Goal: Use online tool/utility: Utilize a website feature to perform a specific function

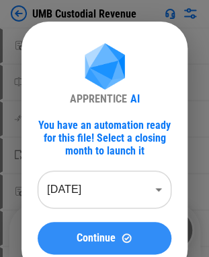
click at [95, 238] on span "Continue" at bounding box center [96, 237] width 39 height 11
click at [108, 234] on span "Continue" at bounding box center [96, 237] width 39 height 11
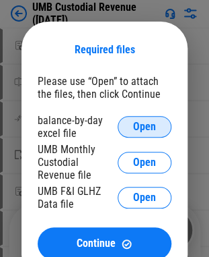
click at [145, 126] on span "Open" at bounding box center [144, 126] width 23 height 11
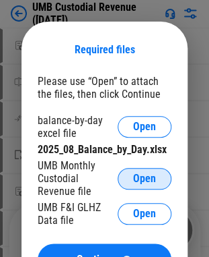
click at [156, 176] on button "Open" at bounding box center [145, 179] width 54 height 22
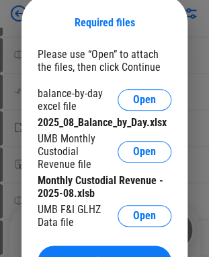
scroll to position [54, 0]
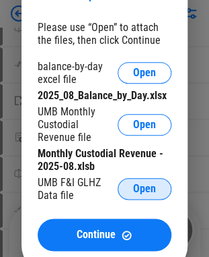
click at [148, 186] on span "Open" at bounding box center [144, 188] width 23 height 11
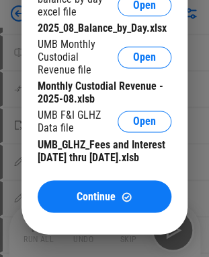
scroll to position [189, 0]
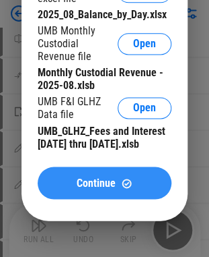
click at [93, 188] on span "Continue" at bounding box center [96, 182] width 39 height 11
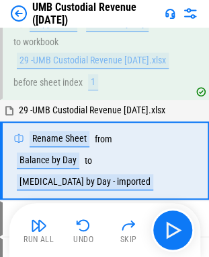
scroll to position [73, 0]
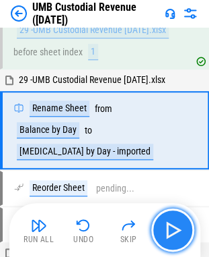
click at [174, 229] on img "button" at bounding box center [173, 230] width 22 height 22
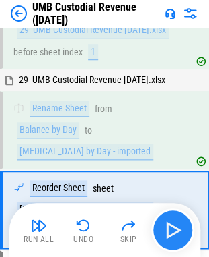
scroll to position [141, 0]
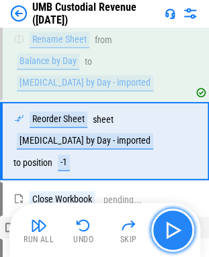
click at [174, 229] on img "button" at bounding box center [173, 230] width 22 height 22
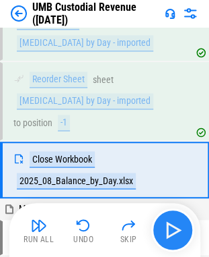
scroll to position [199, 0]
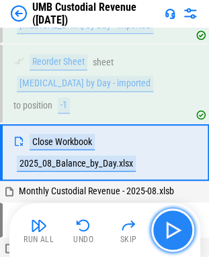
click at [174, 229] on img "button" at bounding box center [173, 230] width 22 height 22
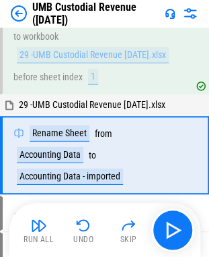
scroll to position [401, 0]
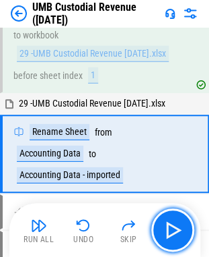
click at [174, 229] on img "button" at bounding box center [173, 230] width 22 height 22
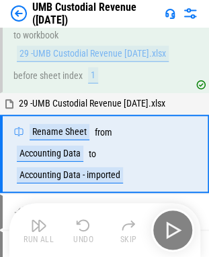
click at [174, 229] on div "Run All Undo Skip" at bounding box center [107, 229] width 178 height 43
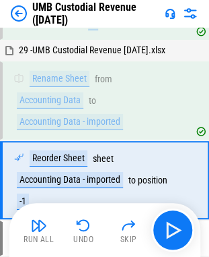
scroll to position [480, 0]
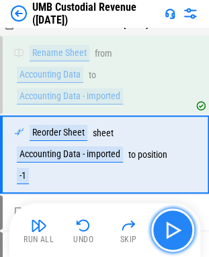
click at [174, 232] on img "button" at bounding box center [173, 230] width 22 height 22
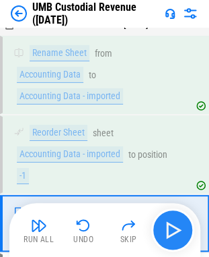
scroll to position [548, 0]
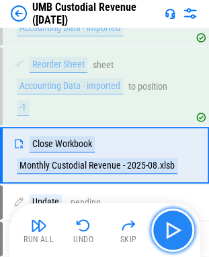
click at [174, 232] on img "button" at bounding box center [173, 230] width 22 height 22
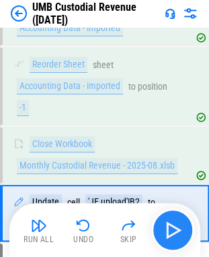
scroll to position [606, 0]
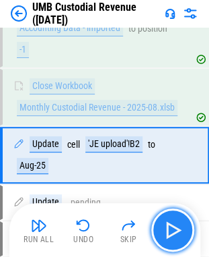
click at [174, 229] on img "button" at bounding box center [173, 230] width 22 height 22
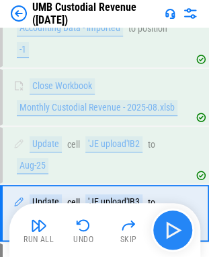
scroll to position [663, 0]
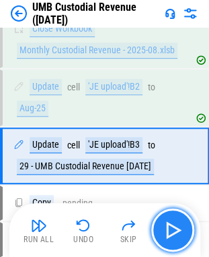
click at [174, 229] on img "button" at bounding box center [173, 230] width 22 height 22
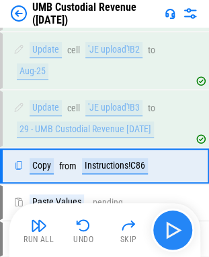
scroll to position [710, 0]
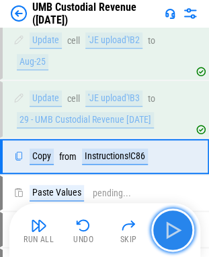
click at [174, 229] on img "button" at bounding box center [173, 230] width 22 height 22
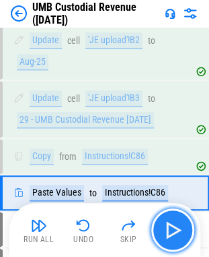
click at [174, 229] on img "button" at bounding box center [173, 230] width 22 height 22
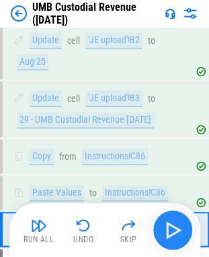
scroll to position [783, 0]
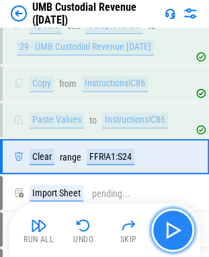
click at [174, 229] on img "button" at bounding box center [173, 230] width 22 height 22
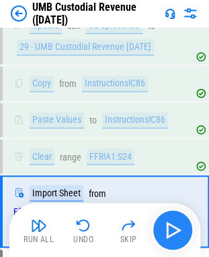
scroll to position [848, 0]
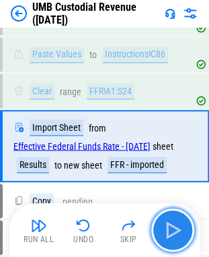
click at [174, 229] on img "button" at bounding box center [173, 230] width 22 height 22
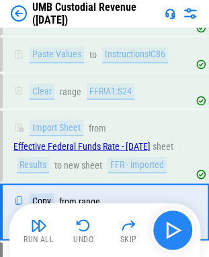
scroll to position [924, 0]
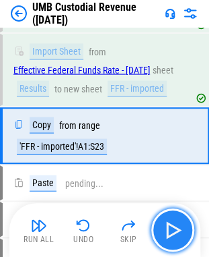
click at [171, 229] on img "button" at bounding box center [173, 230] width 22 height 22
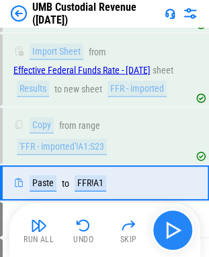
scroll to position [971, 0]
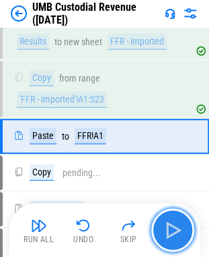
click at [171, 229] on img "button" at bounding box center [173, 230] width 22 height 22
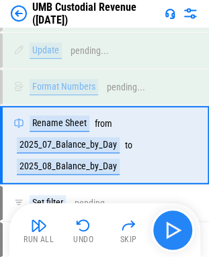
scroll to position [1317, 0]
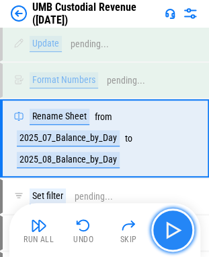
click at [175, 228] on img "button" at bounding box center [173, 230] width 22 height 22
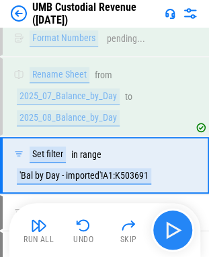
scroll to position [1385, 0]
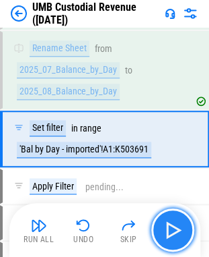
click at [175, 228] on img "button" at bounding box center [173, 230] width 22 height 22
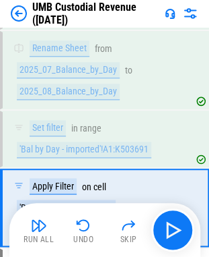
scroll to position [1453, 0]
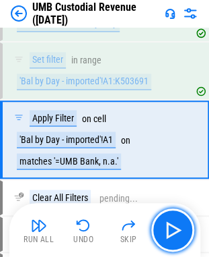
click at [177, 225] on img "button" at bounding box center [173, 230] width 22 height 22
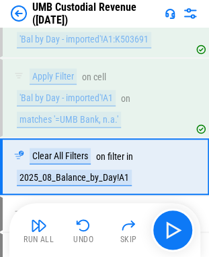
scroll to position [1521, 0]
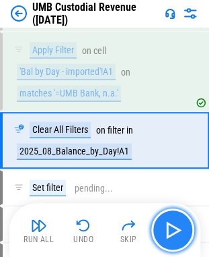
click at [175, 229] on img "button" at bounding box center [173, 230] width 22 height 22
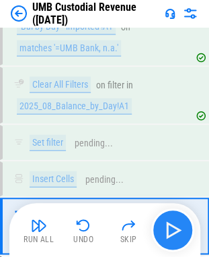
scroll to position [1651, 0]
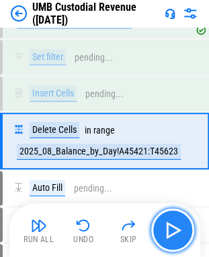
click at [175, 229] on img "button" at bounding box center [173, 230] width 22 height 22
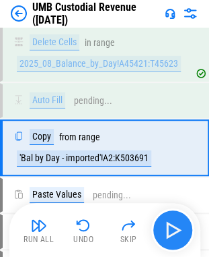
scroll to position [1745, 0]
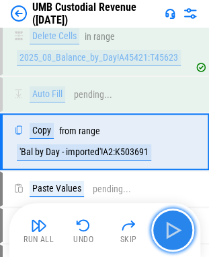
click at [175, 229] on img "button" at bounding box center [173, 230] width 22 height 22
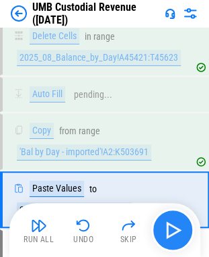
scroll to position [1802, 0]
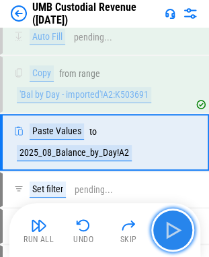
click at [175, 229] on img "button" at bounding box center [173, 230] width 22 height 22
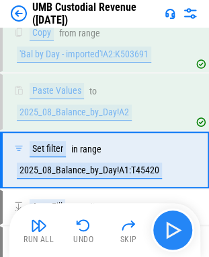
scroll to position [1860, 0]
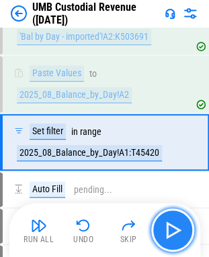
click at [175, 229] on img "button" at bounding box center [173, 230] width 22 height 22
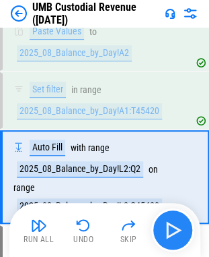
scroll to position [1928, 0]
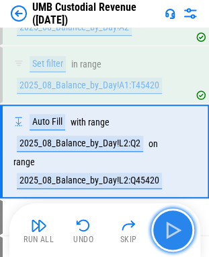
click at [175, 229] on img "button" at bounding box center [173, 230] width 22 height 22
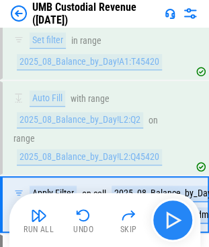
scroll to position [2002, 0]
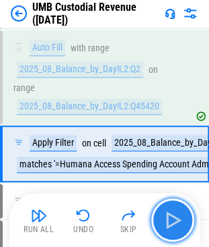
click at [175, 222] on img "button" at bounding box center [173, 220] width 22 height 22
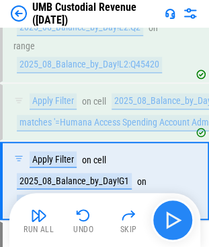
scroll to position [2069, 0]
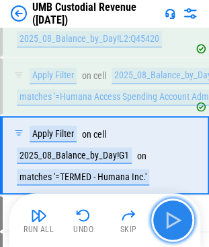
click at [175, 222] on img "button" at bounding box center [173, 220] width 22 height 22
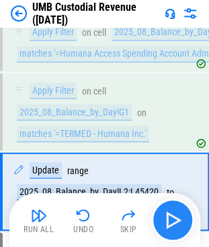
scroll to position [2149, 0]
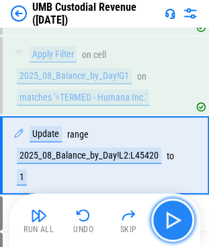
click at [175, 222] on img "button" at bounding box center [173, 220] width 22 height 22
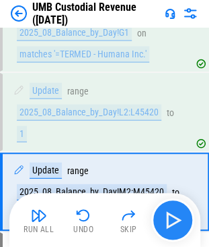
scroll to position [2227, 0]
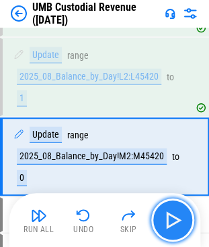
click at [175, 222] on img "button" at bounding box center [173, 220] width 22 height 22
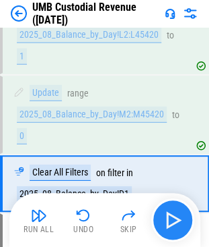
scroll to position [2295, 0]
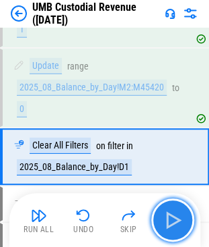
click at [175, 222] on img "button" at bounding box center [173, 220] width 22 height 22
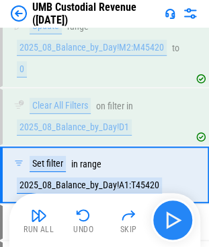
scroll to position [2353, 0]
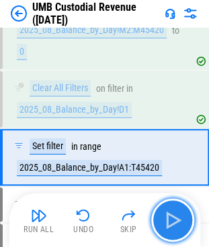
click at [175, 222] on img "button" at bounding box center [173, 220] width 22 height 22
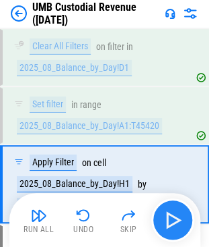
scroll to position [2421, 0]
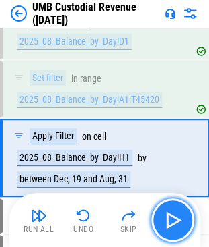
click at [175, 222] on img "button" at bounding box center [173, 220] width 22 height 22
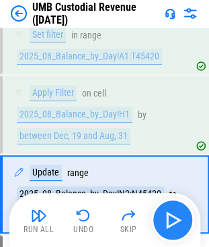
scroll to position [2499, 0]
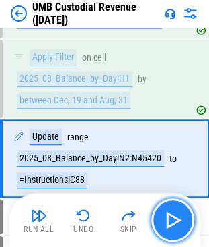
click at [175, 222] on img "button" at bounding box center [173, 220] width 22 height 22
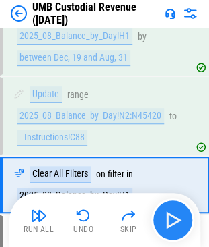
scroll to position [2567, 0]
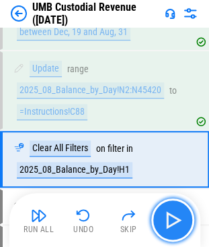
click at [175, 222] on img "button" at bounding box center [173, 220] width 22 height 22
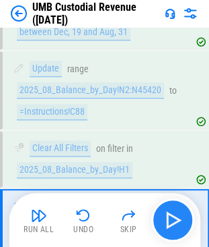
scroll to position [2636, 0]
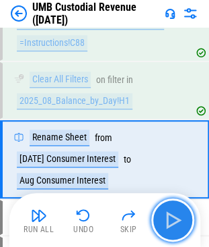
click at [175, 221] on img "button" at bounding box center [173, 220] width 22 height 22
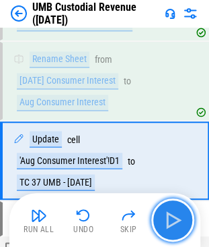
click at [175, 221] on img "button" at bounding box center [173, 220] width 22 height 22
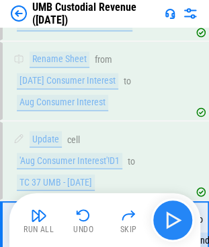
scroll to position [2783, 0]
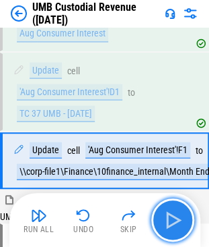
click at [175, 221] on img "button" at bounding box center [173, 220] width 22 height 22
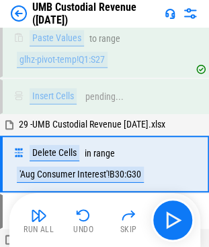
scroll to position [4793, 0]
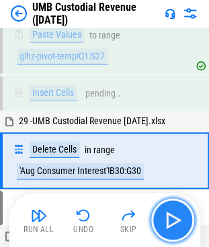
click at [168, 222] on img "button" at bounding box center [173, 220] width 22 height 22
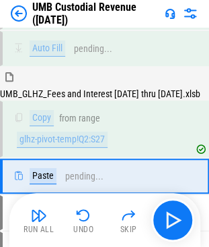
scroll to position [4977, 0]
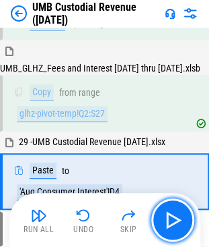
click at [168, 222] on img "button" at bounding box center [173, 220] width 22 height 22
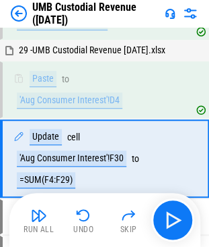
scroll to position [5077, 0]
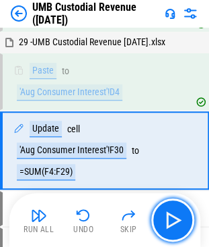
click at [168, 222] on img "button" at bounding box center [173, 220] width 22 height 22
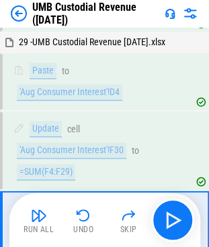
scroll to position [5155, 0]
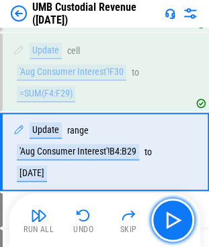
click at [168, 222] on img "button" at bounding box center [173, 220] width 22 height 22
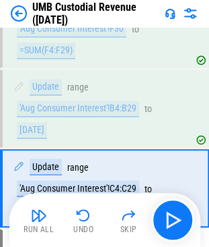
scroll to position [5235, 0]
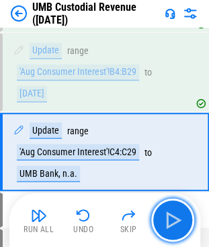
click at [168, 222] on img "button" at bounding box center [173, 220] width 22 height 22
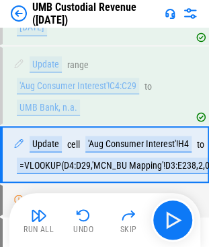
scroll to position [5303, 0]
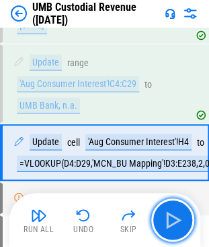
click at [168, 222] on img "button" at bounding box center [173, 220] width 22 height 22
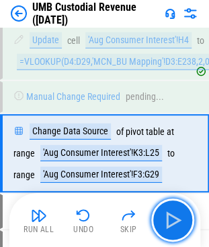
click at [168, 222] on img "button" at bounding box center [173, 220] width 22 height 22
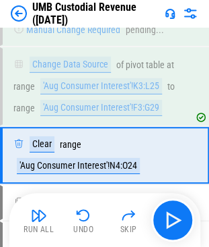
scroll to position [5472, 0]
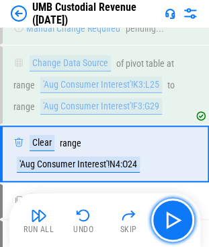
click at [168, 222] on img "button" at bounding box center [173, 220] width 22 height 22
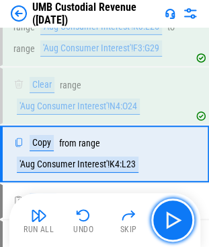
click at [168, 222] on img "button" at bounding box center [173, 220] width 22 height 22
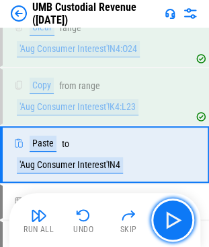
click at [168, 222] on img "button" at bounding box center [173, 220] width 22 height 22
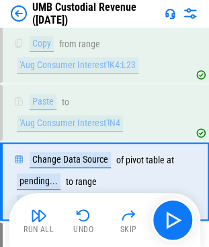
scroll to position [5655, 0]
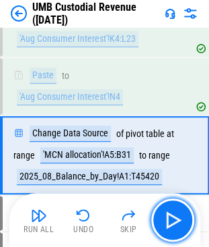
click at [168, 222] on img "button" at bounding box center [173, 220] width 22 height 22
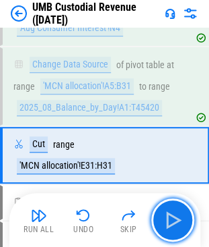
click at [168, 222] on img "button" at bounding box center [173, 220] width 22 height 22
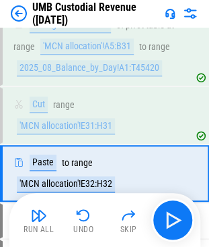
scroll to position [5781, 0]
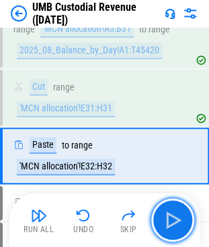
click at [168, 222] on img "button" at bounding box center [173, 220] width 22 height 22
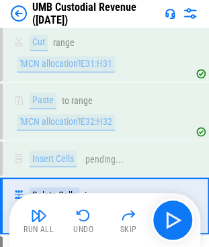
scroll to position [5874, 0]
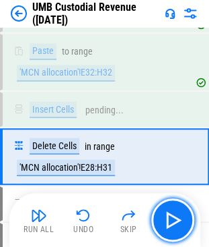
click at [168, 222] on img "button" at bounding box center [173, 220] width 22 height 22
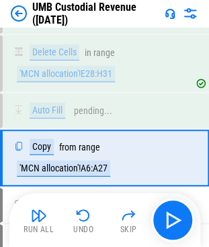
scroll to position [5968, 0]
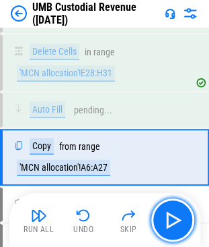
click at [168, 222] on img "button" at bounding box center [173, 220] width 22 height 22
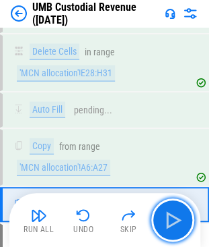
click at [168, 222] on img "button" at bounding box center [173, 220] width 22 height 22
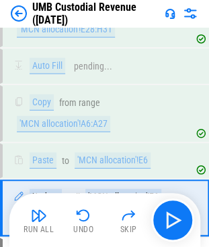
scroll to position [6062, 0]
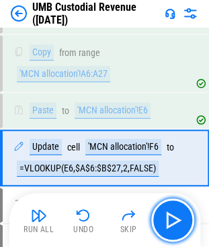
click at [168, 222] on img "button" at bounding box center [173, 220] width 22 height 22
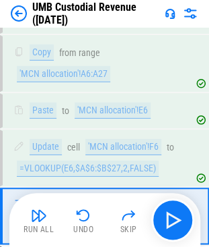
scroll to position [6119, 0]
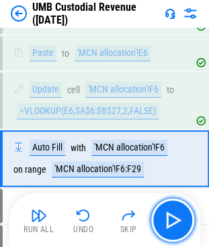
click at [168, 222] on img "button" at bounding box center [173, 220] width 22 height 22
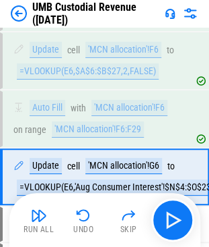
scroll to position [6176, 0]
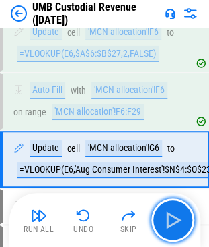
click at [168, 222] on img "button" at bounding box center [173, 220] width 22 height 22
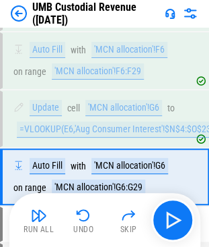
scroll to position [6234, 0]
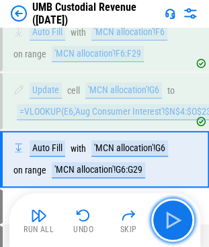
click at [168, 222] on img "button" at bounding box center [173, 220] width 22 height 22
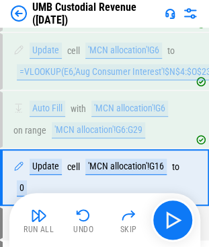
scroll to position [6291, 0]
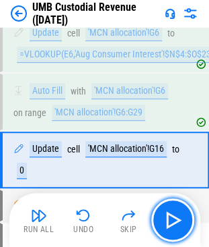
click at [168, 222] on img "button" at bounding box center [173, 220] width 22 height 22
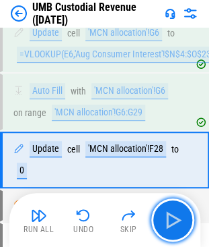
click at [168, 222] on img "button" at bounding box center [173, 220] width 22 height 22
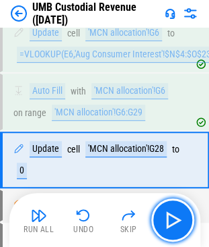
click at [168, 222] on img "button" at bounding box center [173, 220] width 22 height 22
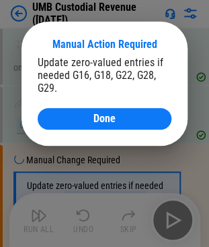
scroll to position [6393, 0]
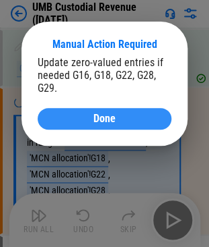
click at [94, 119] on span "Done" at bounding box center [105, 118] width 22 height 11
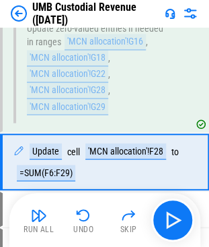
scroll to position [6493, 0]
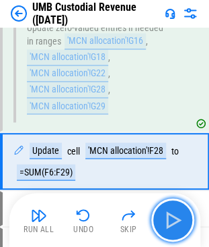
click at [170, 220] on img "button" at bounding box center [173, 220] width 22 height 22
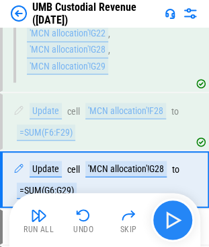
scroll to position [6551, 0]
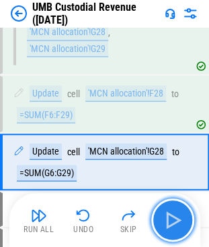
click at [170, 220] on img "button" at bounding box center [173, 220] width 22 height 22
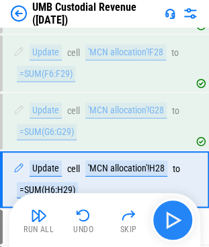
scroll to position [6609, 0]
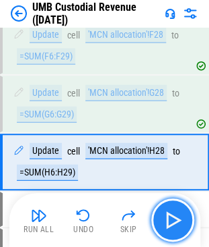
click at [170, 220] on img "button" at bounding box center [173, 220] width 22 height 22
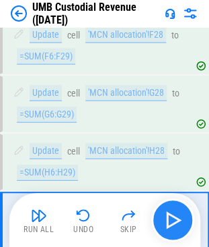
scroll to position [6666, 0]
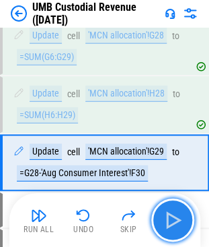
click at [170, 220] on img "button" at bounding box center [173, 220] width 22 height 22
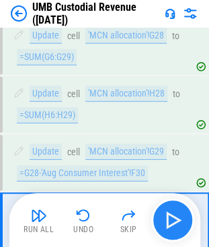
scroll to position [6723, 0]
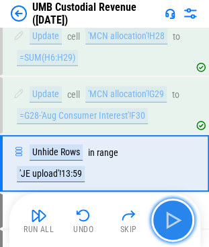
click at [170, 220] on img "button" at bounding box center [173, 220] width 22 height 22
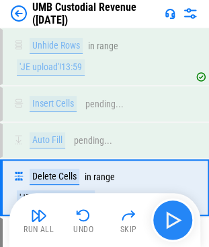
scroll to position [6853, 0]
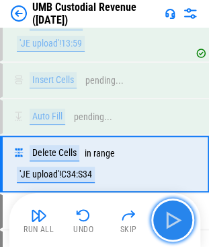
click at [170, 220] on img "button" at bounding box center [173, 220] width 22 height 22
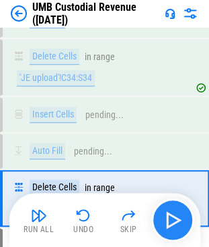
scroll to position [6983, 0]
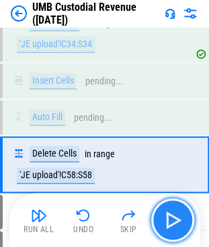
click at [170, 220] on img "button" at bounding box center [173, 220] width 22 height 22
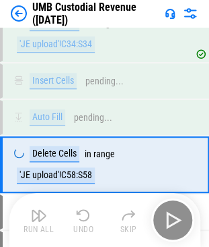
click at [170, 220] on div "Run All Undo Skip" at bounding box center [107, 219] width 178 height 43
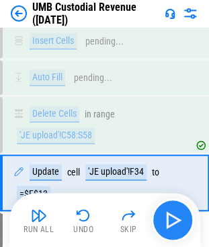
scroll to position [7040, 0]
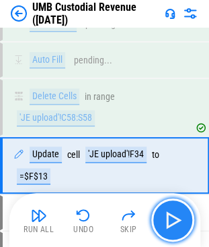
click at [170, 220] on img "button" at bounding box center [173, 220] width 22 height 22
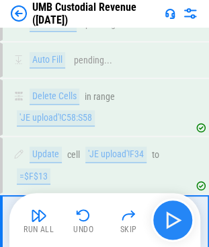
scroll to position [7108, 0]
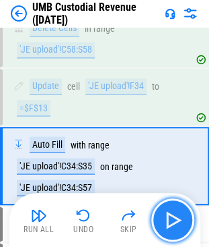
click at [170, 220] on img "button" at bounding box center [173, 220] width 22 height 22
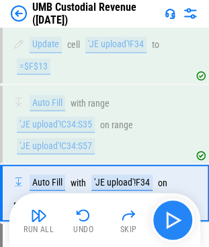
scroll to position [7176, 0]
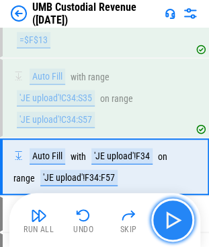
click at [170, 220] on img "button" at bounding box center [173, 220] width 22 height 22
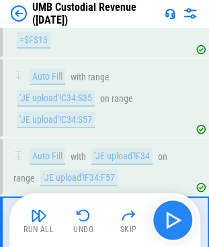
scroll to position [7234, 0]
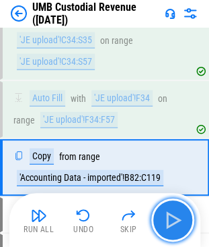
click at [170, 220] on img "button" at bounding box center [173, 220] width 22 height 22
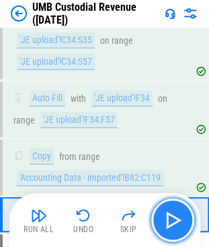
click at [170, 220] on img "button" at bounding box center [173, 220] width 22 height 22
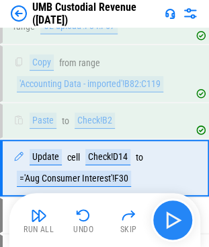
scroll to position [7328, 0]
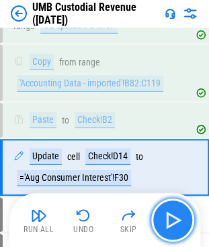
click at [172, 224] on img "button" at bounding box center [173, 220] width 22 height 22
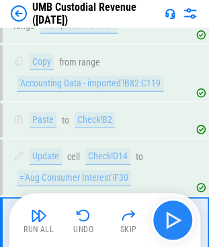
scroll to position [7385, 0]
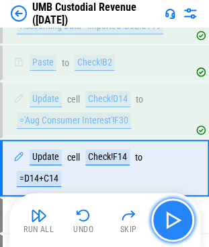
click at [172, 224] on img "button" at bounding box center [173, 220] width 22 height 22
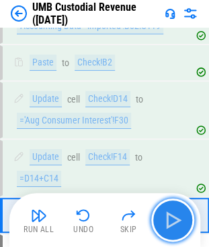
click at [172, 224] on img "button" at bounding box center [173, 220] width 22 height 22
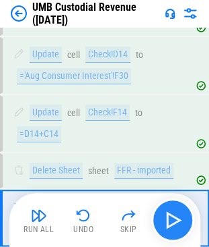
scroll to position [7479, 0]
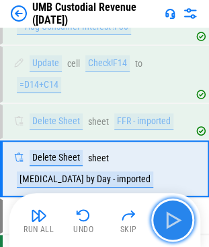
click at [172, 224] on img "button" at bounding box center [173, 220] width 22 height 22
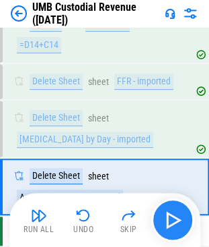
scroll to position [7536, 0]
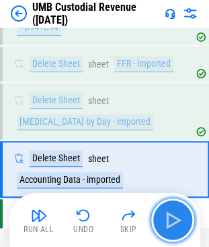
click at [172, 224] on img "button" at bounding box center [173, 220] width 22 height 22
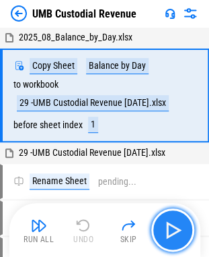
click at [174, 229] on img "button" at bounding box center [173, 230] width 22 height 22
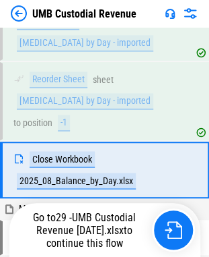
scroll to position [199, 0]
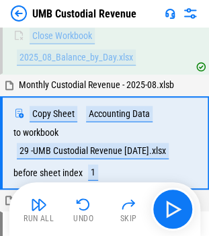
scroll to position [305, 0]
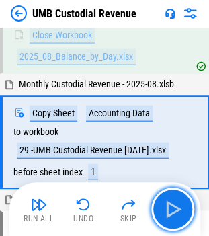
click at [174, 209] on img "button" at bounding box center [173, 210] width 22 height 22
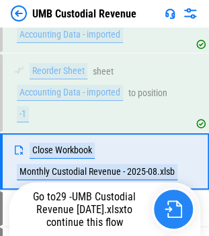
scroll to position [559, 0]
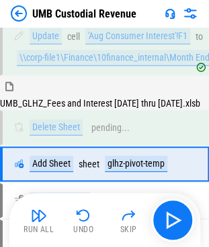
scroll to position [2910, 0]
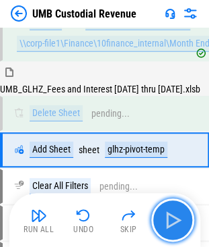
click at [174, 221] on img "button" at bounding box center [173, 220] width 22 height 22
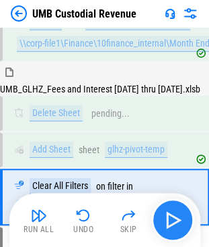
scroll to position [2957, 0]
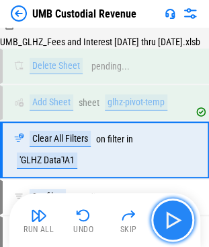
click at [173, 220] on img "button" at bounding box center [173, 220] width 22 height 22
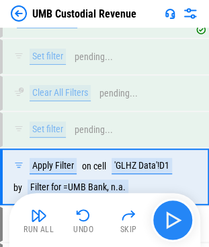
scroll to position [3123, 0]
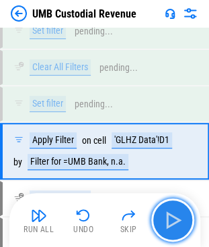
click at [173, 220] on img "button" at bounding box center [173, 220] width 22 height 22
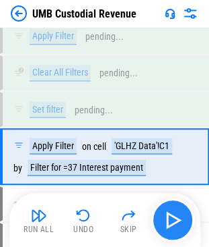
scroll to position [3362, 0]
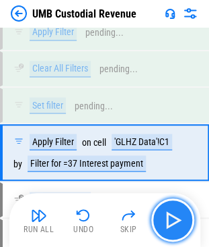
click at [173, 220] on img "button" at bounding box center [173, 220] width 22 height 22
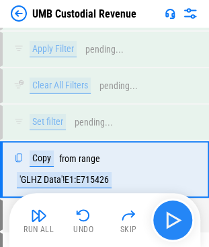
scroll to position [3599, 0]
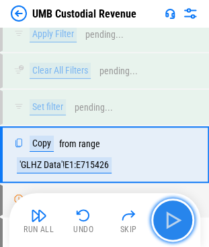
click at [174, 220] on img "button" at bounding box center [173, 220] width 22 height 22
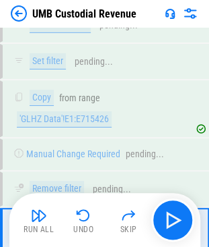
scroll to position [3727, 0]
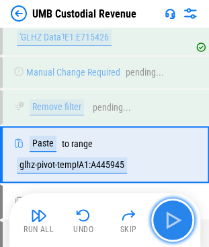
click at [168, 218] on img "button" at bounding box center [173, 220] width 22 height 22
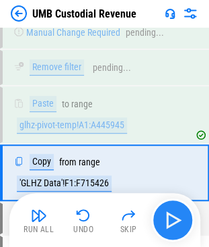
scroll to position [3784, 0]
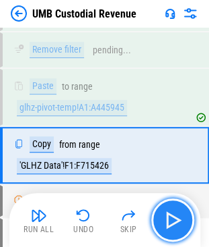
click at [168, 218] on img "button" at bounding box center [173, 220] width 22 height 22
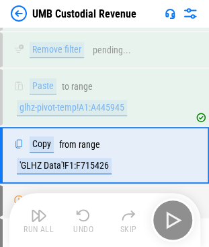
click at [168, 218] on div "Run All Undo Skip" at bounding box center [107, 219] width 178 height 43
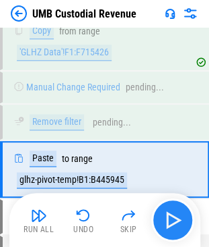
scroll to position [3910, 0]
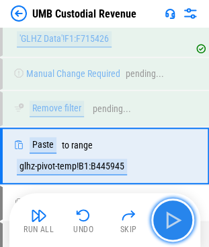
click at [168, 218] on img "button" at bounding box center [173, 220] width 22 height 22
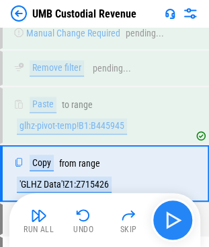
scroll to position [3968, 0]
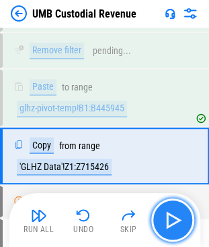
click at [168, 218] on img "button" at bounding box center [173, 220] width 22 height 22
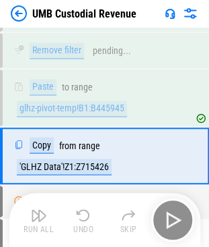
click at [168, 218] on div "Run All Undo Skip" at bounding box center [107, 219] width 178 height 43
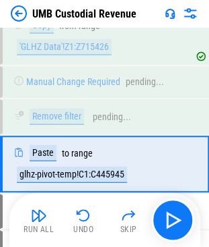
scroll to position [4095, 0]
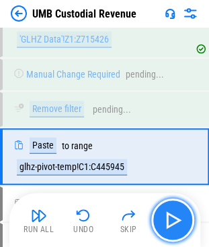
click at [173, 222] on img "button" at bounding box center [173, 220] width 22 height 22
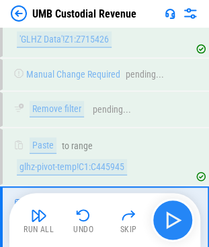
scroll to position [4163, 0]
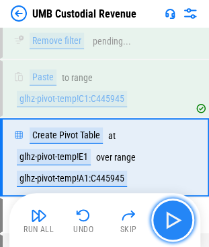
click at [173, 222] on img "button" at bounding box center [173, 220] width 22 height 22
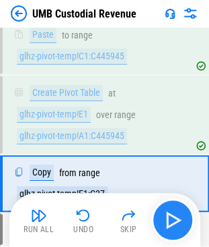
scroll to position [4231, 0]
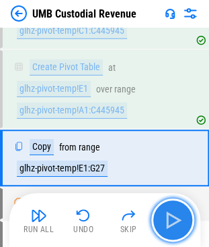
click at [173, 222] on img "button" at bounding box center [173, 220] width 22 height 22
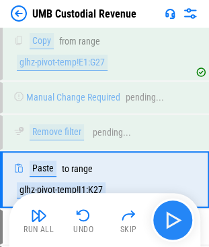
scroll to position [4358, 0]
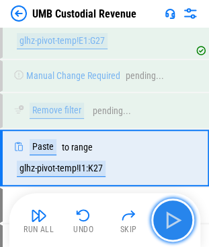
click at [173, 222] on img "button" at bounding box center [173, 220] width 22 height 22
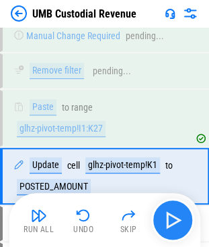
scroll to position [4416, 0]
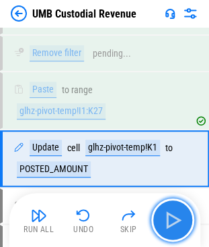
click at [173, 222] on img "button" at bounding box center [173, 220] width 22 height 22
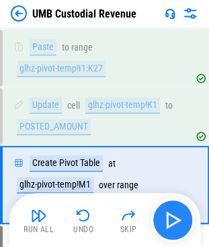
scroll to position [4484, 0]
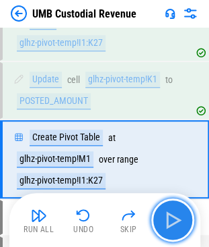
click at [173, 222] on img "button" at bounding box center [173, 220] width 22 height 22
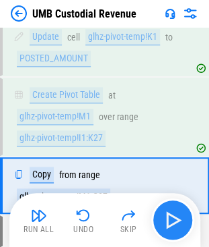
scroll to position [4552, 0]
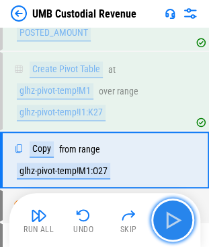
click at [173, 222] on img "button" at bounding box center [173, 220] width 22 height 22
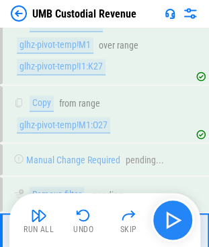
scroll to position [4679, 0]
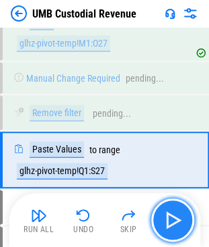
click at [173, 222] on img "button" at bounding box center [173, 220] width 22 height 22
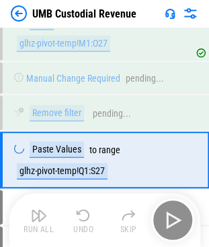
click at [173, 222] on div "Run All Undo Skip" at bounding box center [107, 219] width 178 height 43
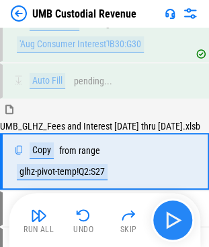
scroll to position [4920, 0]
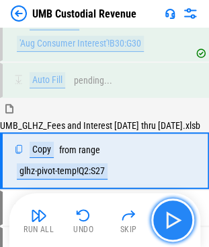
click at [168, 222] on img "button" at bounding box center [173, 220] width 22 height 22
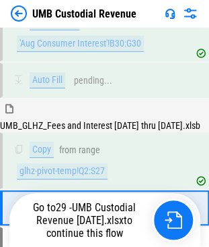
scroll to position [4977, 0]
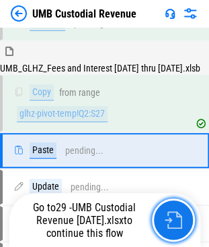
click at [168, 222] on img "button" at bounding box center [174, 220] width 18 height 18
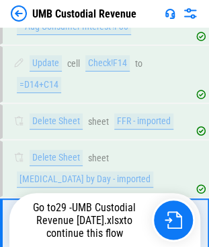
scroll to position [7536, 0]
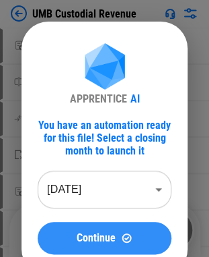
click at [106, 240] on span "Continue" at bounding box center [96, 237] width 39 height 11
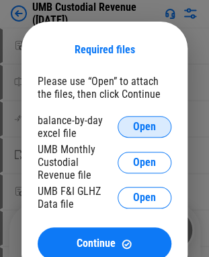
click at [138, 127] on span "Open" at bounding box center [144, 126] width 23 height 11
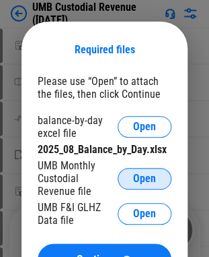
click at [141, 179] on span "Open" at bounding box center [144, 178] width 23 height 11
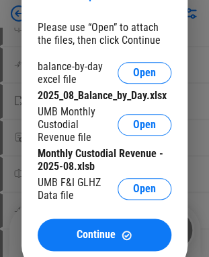
scroll to position [81, 0]
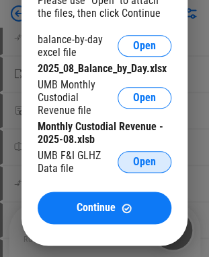
click at [156, 172] on button "Open" at bounding box center [145, 162] width 54 height 22
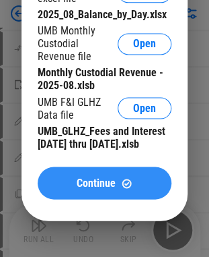
click at [75, 199] on button "Continue" at bounding box center [105, 182] width 134 height 32
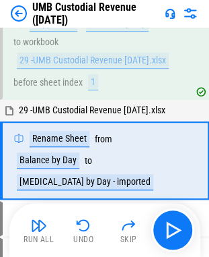
scroll to position [73, 0]
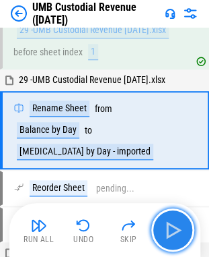
click at [172, 228] on img "button" at bounding box center [173, 230] width 22 height 22
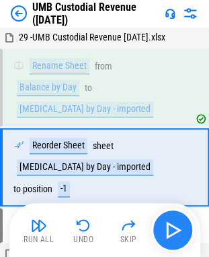
scroll to position [141, 0]
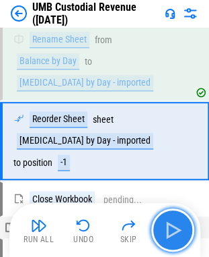
click at [172, 228] on img "button" at bounding box center [173, 230] width 22 height 22
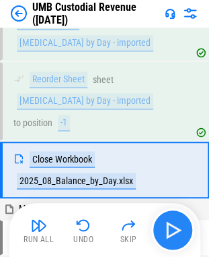
scroll to position [199, 0]
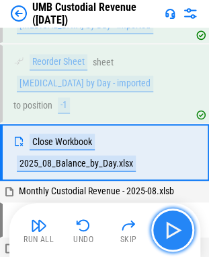
click at [172, 228] on img "button" at bounding box center [173, 230] width 22 height 22
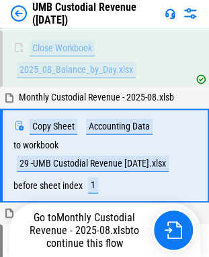
scroll to position [295, 0]
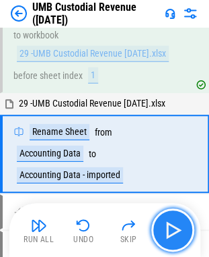
click at [172, 228] on img "button" at bounding box center [173, 230] width 22 height 22
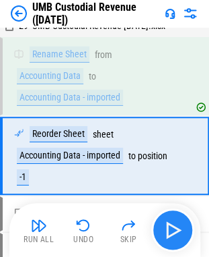
scroll to position [480, 0]
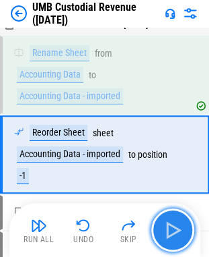
click at [172, 228] on img "button" at bounding box center [173, 230] width 22 height 22
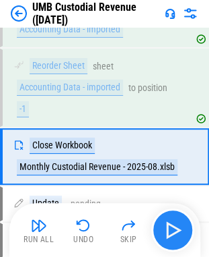
scroll to position [548, 0]
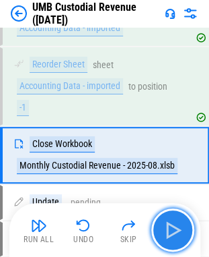
click at [172, 228] on img "button" at bounding box center [173, 230] width 22 height 22
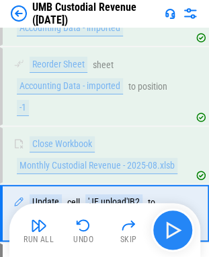
scroll to position [606, 0]
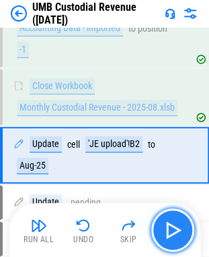
click at [172, 229] on img "button" at bounding box center [173, 230] width 22 height 22
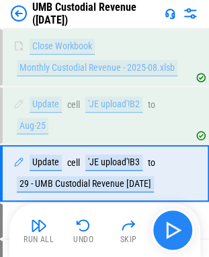
scroll to position [663, 0]
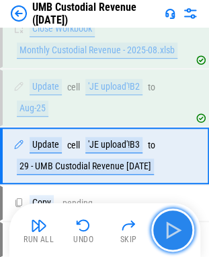
click at [172, 229] on img "button" at bounding box center [173, 230] width 22 height 22
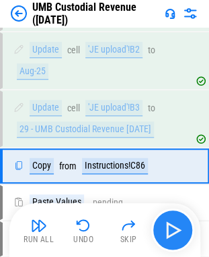
scroll to position [710, 0]
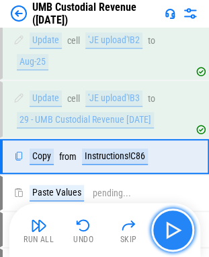
click at [172, 229] on img "button" at bounding box center [173, 230] width 22 height 22
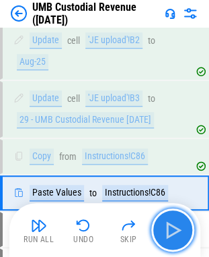
click at [172, 229] on img "button" at bounding box center [173, 230] width 22 height 22
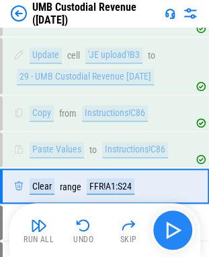
scroll to position [783, 0]
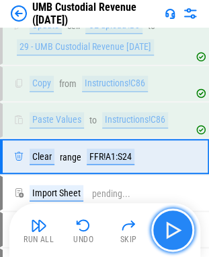
click at [172, 229] on img "button" at bounding box center [173, 230] width 22 height 22
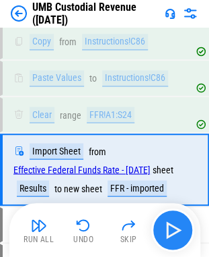
scroll to position [848, 0]
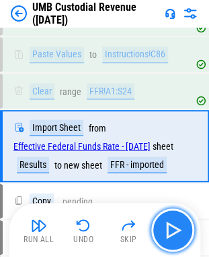
click at [172, 229] on img "button" at bounding box center [173, 230] width 22 height 22
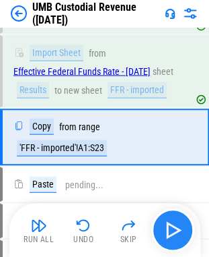
scroll to position [924, 0]
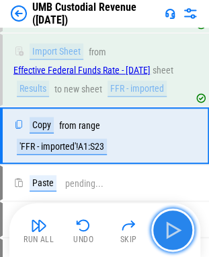
click at [172, 230] on img "button" at bounding box center [173, 230] width 22 height 22
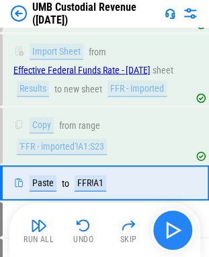
scroll to position [971, 0]
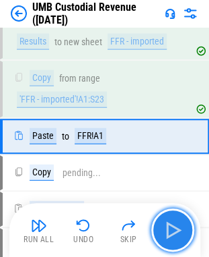
click at [172, 230] on img "button" at bounding box center [173, 230] width 22 height 22
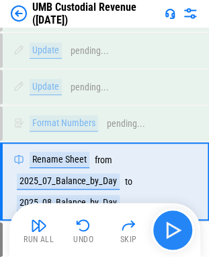
scroll to position [1317, 0]
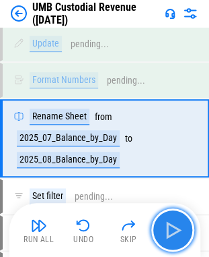
click at [170, 226] on img "button" at bounding box center [173, 230] width 22 height 22
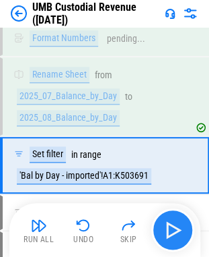
scroll to position [1385, 0]
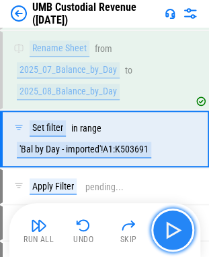
click at [170, 226] on img "button" at bounding box center [173, 230] width 22 height 22
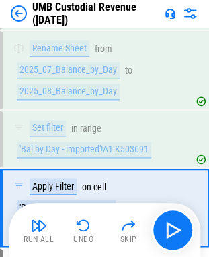
scroll to position [1453, 0]
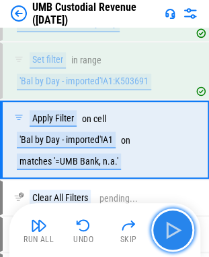
click at [172, 234] on img "button" at bounding box center [173, 230] width 22 height 22
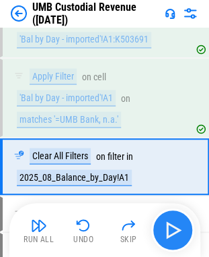
scroll to position [1521, 0]
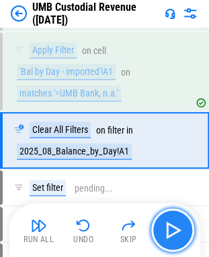
click at [171, 226] on img "button" at bounding box center [173, 230] width 22 height 22
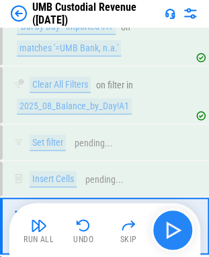
scroll to position [1651, 0]
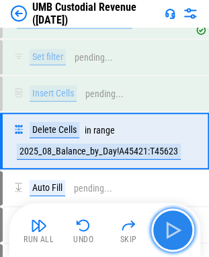
click at [171, 226] on img "button" at bounding box center [173, 230] width 22 height 22
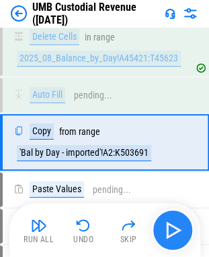
scroll to position [1745, 0]
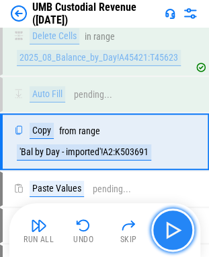
click at [171, 226] on img "button" at bounding box center [173, 230] width 22 height 22
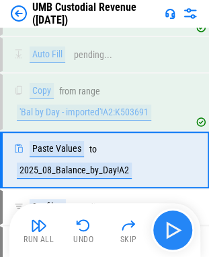
scroll to position [1802, 0]
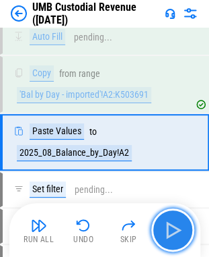
click at [171, 226] on img "button" at bounding box center [173, 230] width 22 height 22
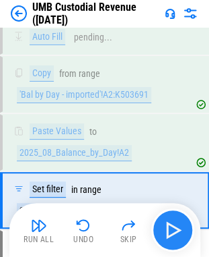
scroll to position [1860, 0]
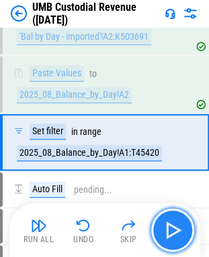
click at [171, 226] on img "button" at bounding box center [173, 230] width 22 height 22
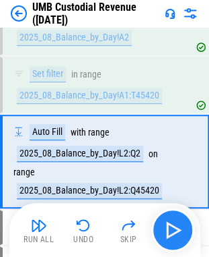
scroll to position [1928, 0]
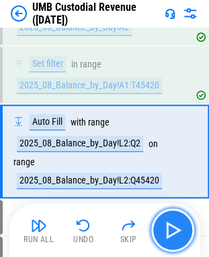
click at [171, 226] on img "button" at bounding box center [173, 230] width 22 height 22
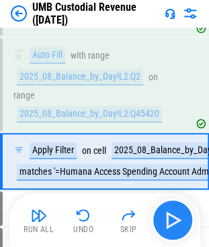
scroll to position [2002, 0]
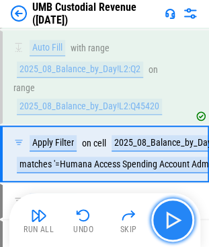
click at [171, 226] on img "button" at bounding box center [173, 220] width 22 height 22
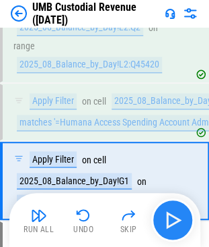
scroll to position [2069, 0]
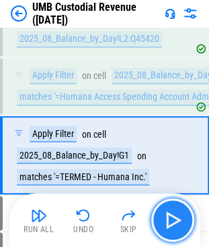
click at [174, 217] on img "button" at bounding box center [173, 220] width 22 height 22
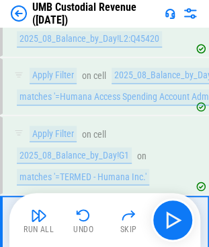
scroll to position [2149, 0]
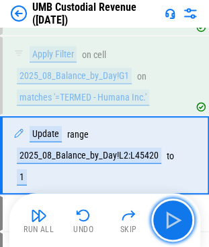
click at [170, 223] on img "button" at bounding box center [173, 220] width 22 height 22
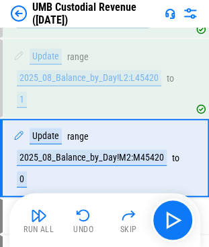
scroll to position [2227, 0]
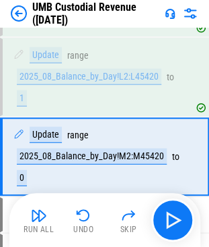
click at [170, 223] on img "button" at bounding box center [173, 220] width 22 height 22
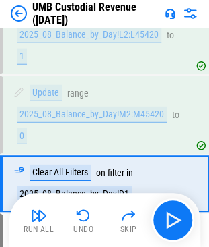
scroll to position [2295, 0]
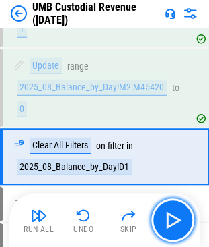
click at [170, 223] on img "button" at bounding box center [173, 220] width 22 height 22
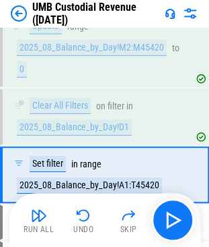
scroll to position [2353, 0]
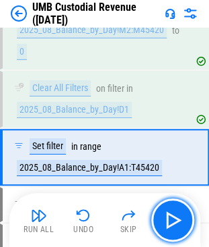
click at [170, 223] on img "button" at bounding box center [173, 220] width 22 height 22
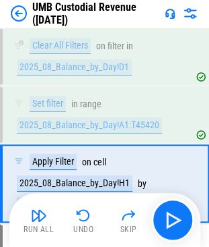
scroll to position [2421, 0]
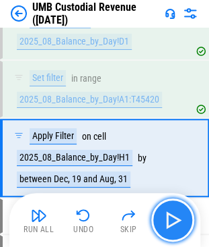
click at [172, 216] on img "button" at bounding box center [173, 220] width 22 height 22
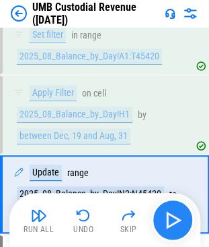
scroll to position [2499, 0]
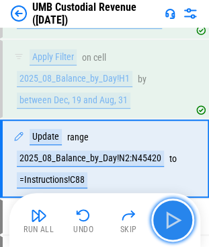
click at [172, 216] on img "button" at bounding box center [173, 220] width 22 height 22
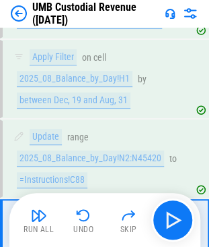
scroll to position [2567, 0]
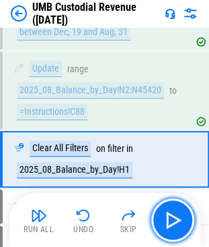
click at [174, 222] on img "button" at bounding box center [173, 220] width 22 height 22
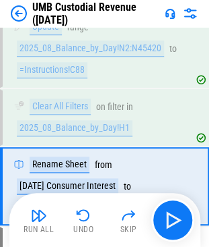
scroll to position [2636, 0]
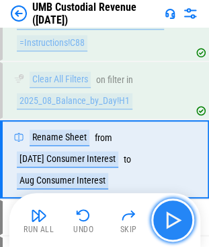
click at [174, 218] on img "button" at bounding box center [173, 220] width 22 height 22
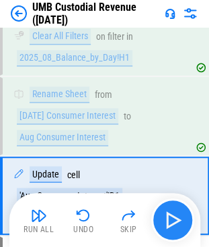
scroll to position [2714, 0]
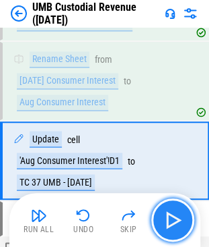
click at [174, 218] on img "button" at bounding box center [173, 220] width 22 height 22
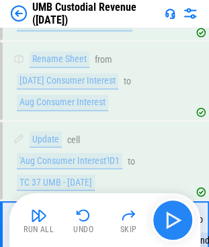
scroll to position [2783, 0]
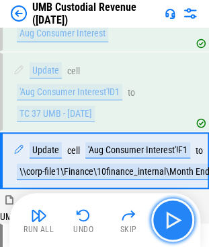
click at [174, 218] on img "button" at bounding box center [173, 220] width 22 height 22
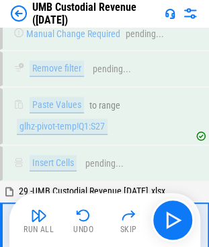
scroll to position [4793, 0]
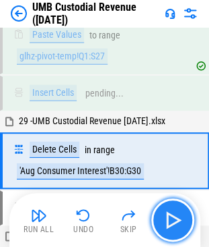
click at [175, 220] on img "button" at bounding box center [173, 220] width 22 height 22
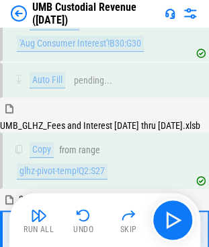
scroll to position [4977, 0]
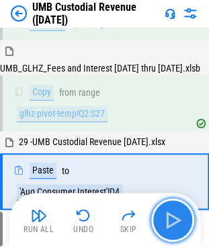
click at [175, 220] on img "button" at bounding box center [173, 220] width 22 height 22
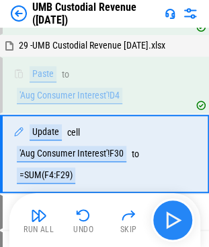
scroll to position [5077, 0]
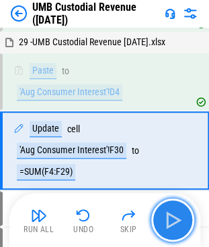
click at [175, 220] on img "button" at bounding box center [173, 220] width 22 height 22
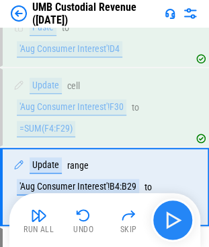
scroll to position [5155, 0]
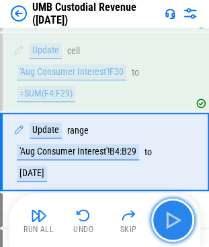
click at [175, 220] on img "button" at bounding box center [173, 220] width 22 height 22
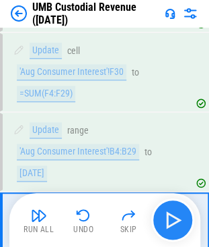
scroll to position [5235, 0]
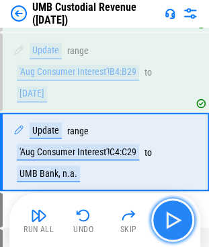
click at [175, 220] on img "button" at bounding box center [173, 220] width 22 height 22
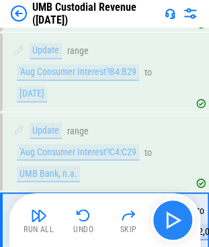
scroll to position [5303, 0]
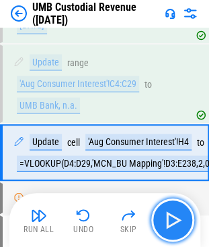
click at [175, 220] on img "button" at bounding box center [173, 220] width 22 height 22
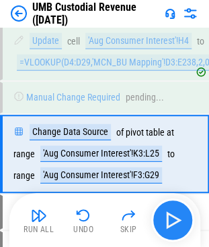
scroll to position [5404, 0]
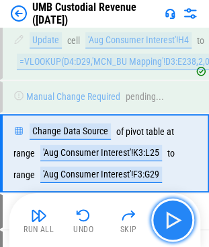
click at [175, 220] on img "button" at bounding box center [173, 220] width 22 height 22
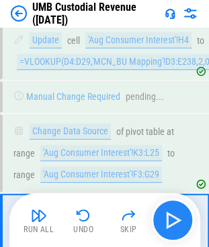
scroll to position [5472, 0]
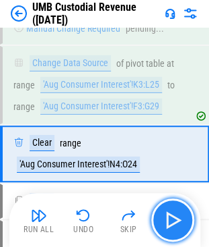
click at [175, 220] on img "button" at bounding box center [173, 220] width 22 height 22
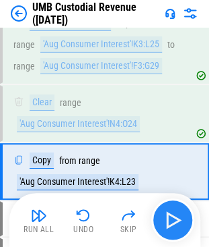
scroll to position [5530, 0]
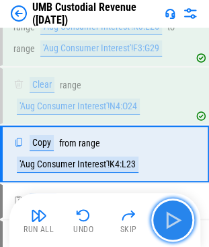
click at [175, 220] on img "button" at bounding box center [173, 220] width 22 height 22
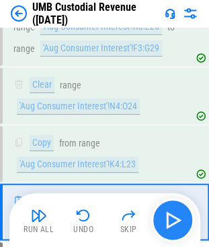
scroll to position [5587, 0]
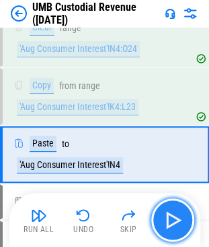
click at [175, 220] on img "button" at bounding box center [173, 220] width 22 height 22
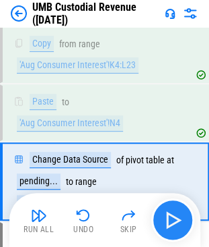
scroll to position [5655, 0]
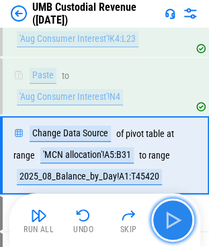
click at [175, 220] on img "button" at bounding box center [173, 220] width 22 height 22
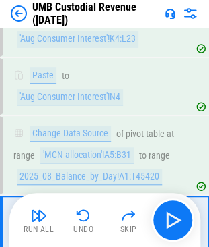
scroll to position [5724, 0]
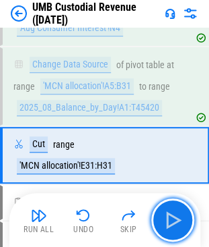
click at [176, 218] on img "button" at bounding box center [173, 220] width 22 height 22
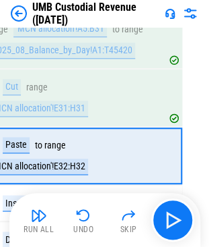
scroll to position [5781, 0]
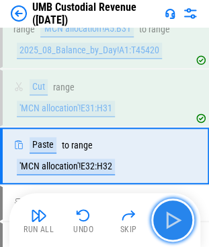
click at [174, 222] on img "button" at bounding box center [173, 220] width 22 height 22
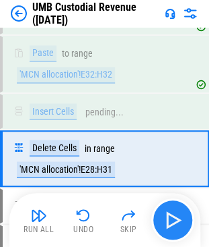
scroll to position [5874, 0]
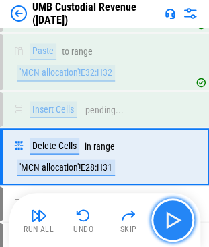
click at [174, 222] on img "button" at bounding box center [173, 220] width 22 height 22
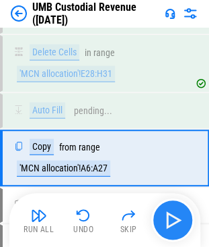
scroll to position [5968, 0]
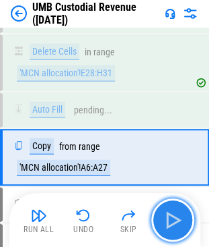
click at [174, 222] on img "button" at bounding box center [173, 220] width 22 height 22
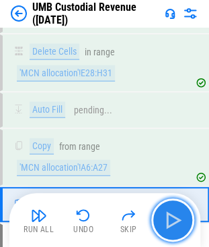
click at [174, 222] on img "button" at bounding box center [173, 220] width 22 height 22
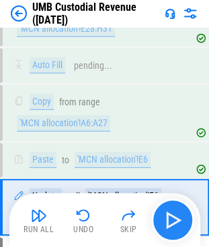
scroll to position [6062, 0]
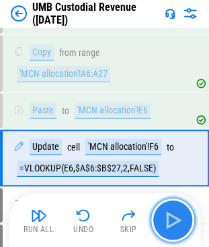
click at [174, 222] on img "button" at bounding box center [173, 220] width 22 height 22
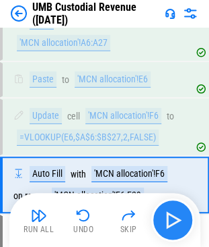
scroll to position [6119, 0]
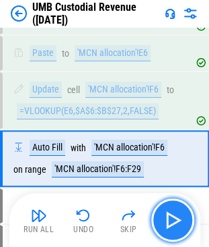
click at [174, 222] on img "button" at bounding box center [173, 220] width 22 height 22
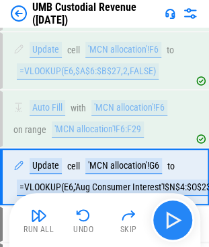
scroll to position [6176, 0]
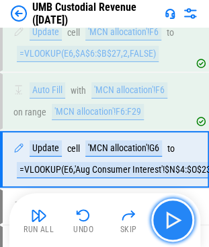
click at [174, 222] on img "button" at bounding box center [173, 220] width 22 height 22
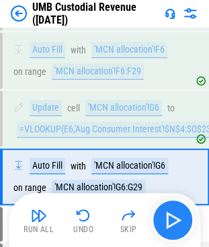
scroll to position [6234, 0]
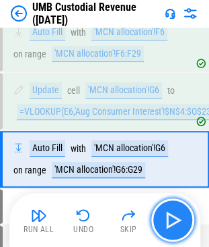
click at [174, 222] on img "button" at bounding box center [173, 220] width 22 height 22
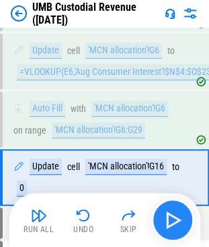
scroll to position [6291, 0]
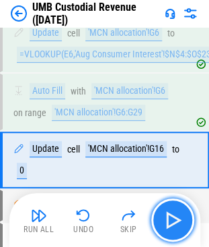
click at [174, 222] on img "button" at bounding box center [173, 220] width 22 height 22
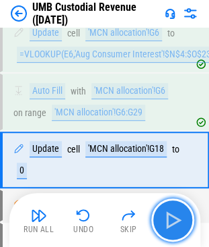
click at [174, 222] on img "button" at bounding box center [173, 220] width 22 height 22
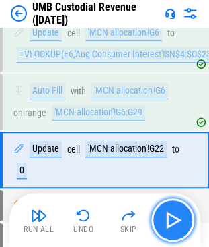
click at [174, 222] on img "button" at bounding box center [173, 220] width 22 height 22
click at [181, 222] on img "button" at bounding box center [173, 220] width 22 height 22
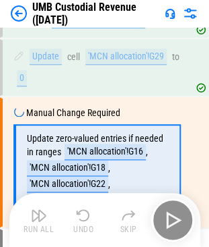
scroll to position [6385, 0]
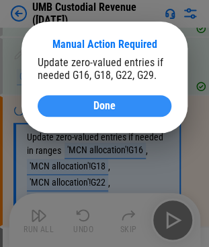
click at [88, 108] on div "Done" at bounding box center [105, 105] width 102 height 11
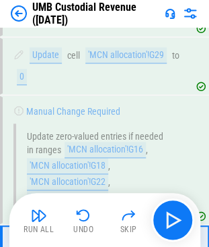
scroll to position [6477, 0]
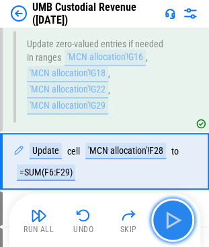
click at [176, 216] on img "button" at bounding box center [173, 220] width 22 height 22
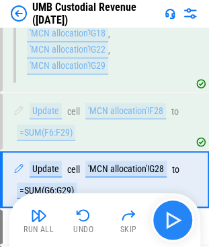
scroll to position [6534, 0]
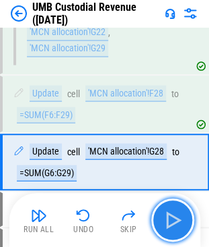
click at [176, 216] on img "button" at bounding box center [173, 220] width 22 height 22
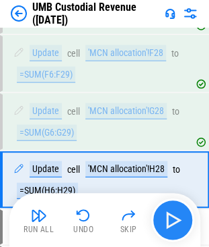
scroll to position [6592, 0]
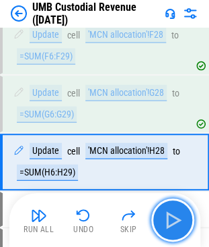
click at [176, 216] on img "button" at bounding box center [173, 220] width 22 height 22
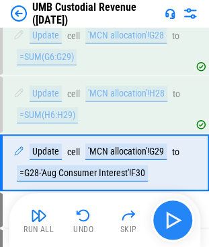
scroll to position [6623, 0]
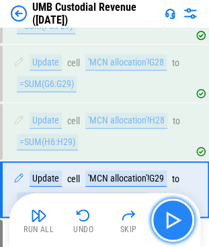
click at [169, 222] on img "button" at bounding box center [173, 220] width 22 height 22
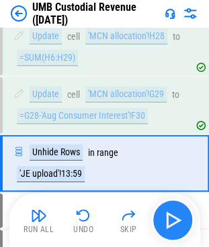
scroll to position [6707, 0]
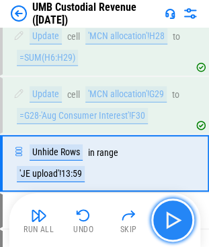
click at [178, 218] on img "button" at bounding box center [173, 220] width 22 height 22
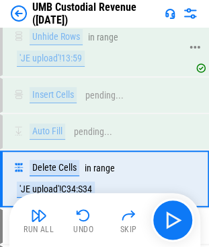
scroll to position [6837, 0]
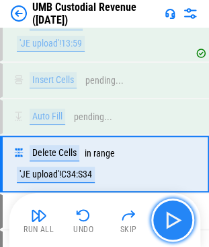
click at [176, 225] on img "button" at bounding box center [173, 220] width 22 height 22
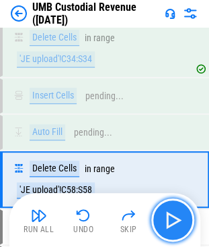
click at [176, 225] on img "button" at bounding box center [173, 220] width 22 height 22
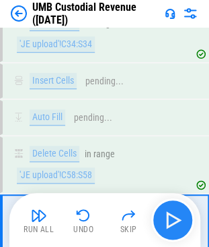
scroll to position [7024, 0]
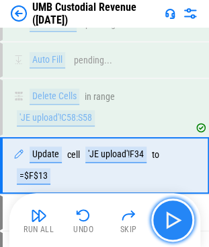
click at [176, 221] on img "button" at bounding box center [173, 220] width 22 height 22
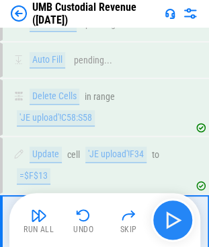
scroll to position [7092, 0]
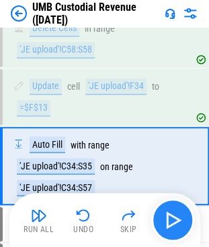
click at [176, 221] on img "button" at bounding box center [173, 220] width 22 height 22
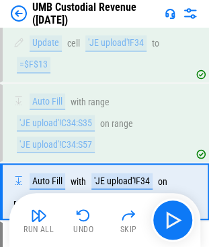
scroll to position [7161, 0]
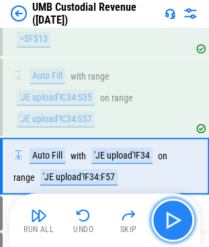
click at [177, 216] on img "button" at bounding box center [173, 220] width 22 height 22
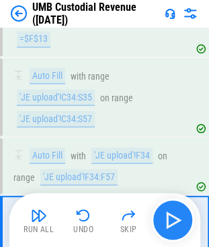
scroll to position [7218, 0]
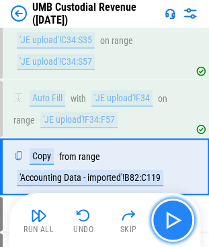
click at [177, 216] on img "button" at bounding box center [173, 220] width 22 height 22
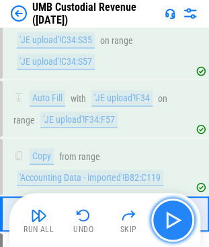
click at [177, 216] on img "button" at bounding box center [173, 220] width 22 height 22
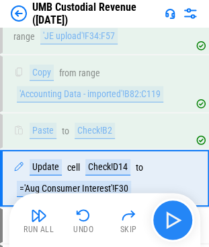
scroll to position [7312, 0]
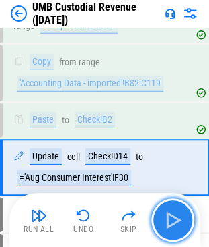
click at [177, 216] on img "button" at bounding box center [173, 220] width 22 height 22
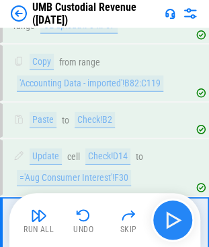
scroll to position [7369, 0]
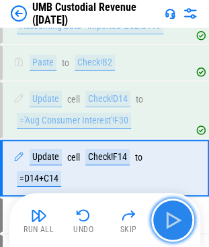
click at [177, 216] on img "button" at bounding box center [173, 220] width 22 height 22
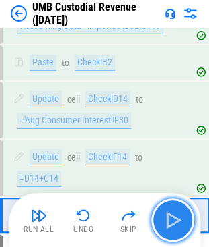
click at [177, 216] on img "button" at bounding box center [173, 220] width 22 height 22
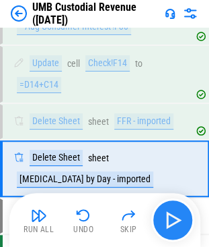
scroll to position [7463, 0]
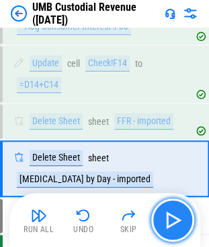
click at [177, 216] on img "button" at bounding box center [173, 220] width 22 height 22
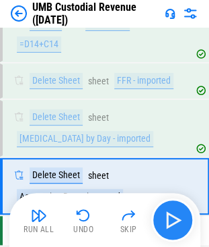
scroll to position [7520, 0]
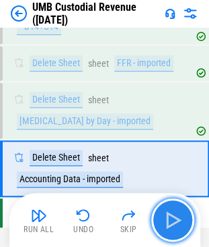
click at [177, 216] on img "button" at bounding box center [173, 220] width 22 height 22
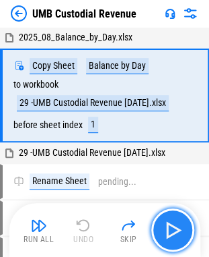
click at [171, 224] on img "button" at bounding box center [173, 230] width 22 height 22
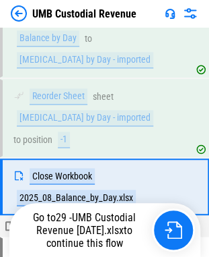
scroll to position [199, 0]
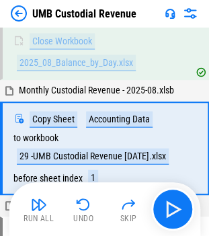
scroll to position [305, 0]
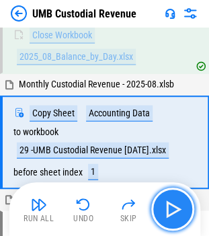
click at [172, 208] on img "button" at bounding box center [173, 210] width 22 height 22
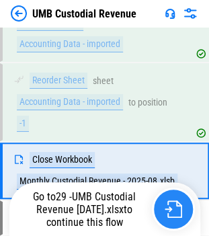
scroll to position [559, 0]
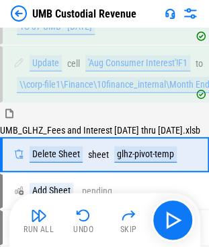
scroll to position [2875, 0]
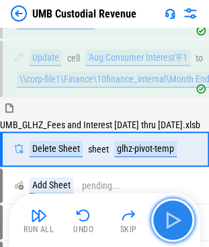
click at [175, 220] on img "button" at bounding box center [173, 220] width 22 height 22
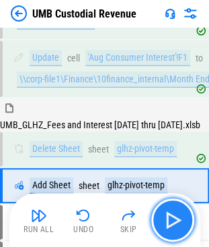
click at [175, 220] on img "button" at bounding box center [173, 220] width 22 height 22
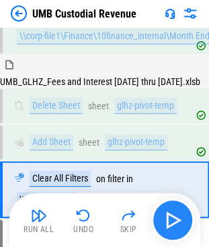
scroll to position [2957, 0]
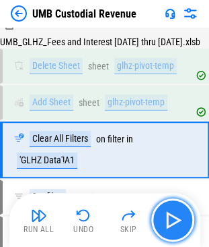
click at [175, 220] on img "button" at bounding box center [173, 220] width 22 height 22
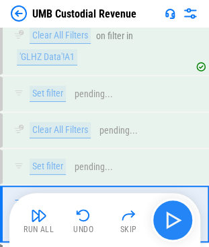
scroll to position [3123, 0]
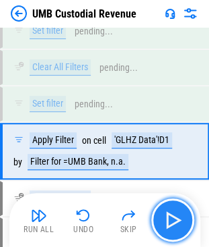
click at [175, 220] on img "button" at bounding box center [173, 220] width 22 height 22
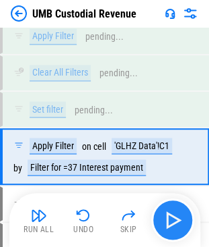
scroll to position [3362, 0]
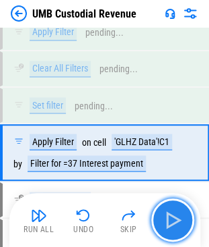
click at [175, 220] on img "button" at bounding box center [173, 220] width 22 height 22
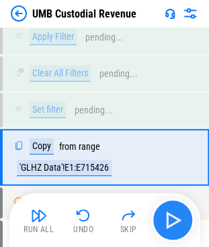
scroll to position [3599, 0]
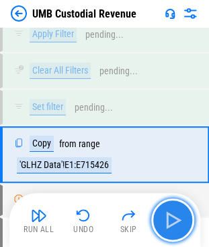
click at [175, 220] on img "button" at bounding box center [173, 220] width 22 height 22
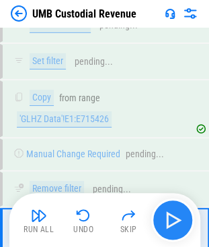
scroll to position [3727, 0]
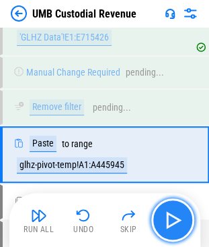
click at [175, 220] on img "button" at bounding box center [173, 220] width 22 height 22
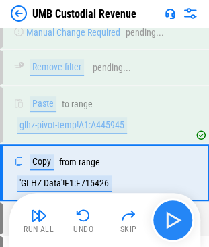
scroll to position [3784, 0]
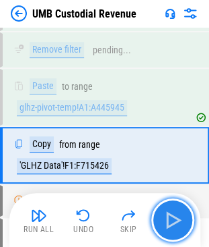
click at [175, 220] on img "button" at bounding box center [173, 220] width 22 height 22
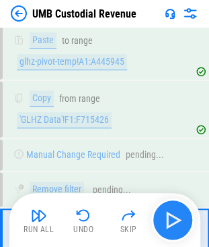
scroll to position [3910, 0]
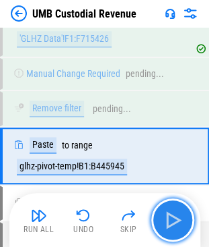
click at [175, 220] on img "button" at bounding box center [173, 220] width 22 height 22
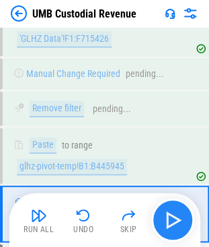
scroll to position [3968, 0]
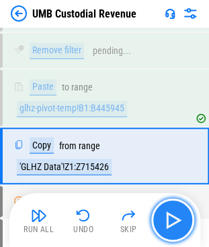
click at [175, 220] on img "button" at bounding box center [173, 220] width 22 height 22
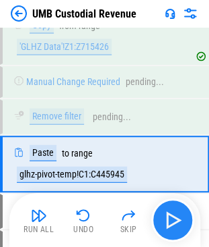
scroll to position [4095, 0]
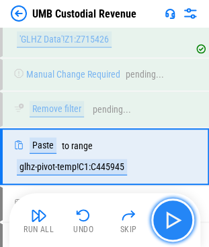
click at [175, 219] on img "button" at bounding box center [173, 220] width 22 height 22
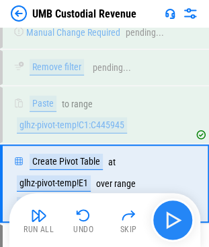
scroll to position [4163, 0]
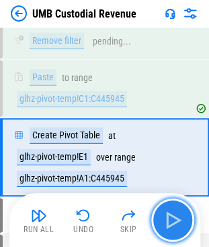
click at [175, 219] on img "button" at bounding box center [173, 220] width 22 height 22
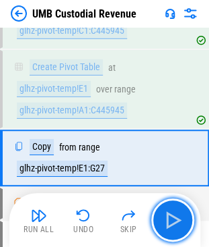
click at [175, 222] on img "button" at bounding box center [173, 220] width 22 height 22
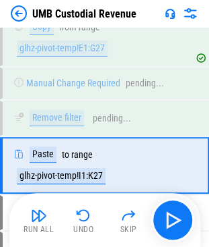
scroll to position [4358, 0]
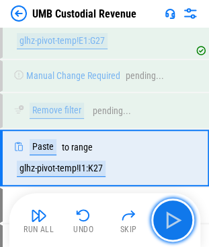
click at [175, 222] on img "button" at bounding box center [173, 220] width 22 height 22
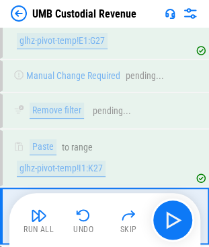
scroll to position [4416, 0]
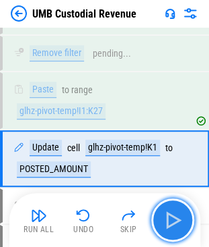
click at [175, 221] on img "button" at bounding box center [173, 220] width 22 height 22
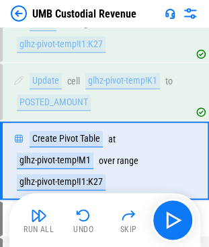
scroll to position [4484, 0]
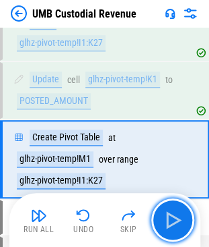
click at [175, 218] on img "button" at bounding box center [173, 220] width 22 height 22
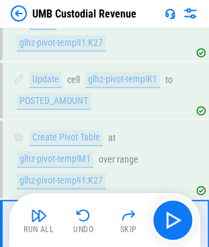
scroll to position [4552, 0]
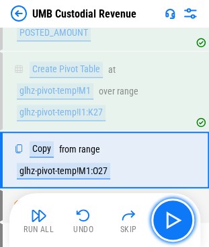
click at [175, 218] on img "button" at bounding box center [173, 220] width 22 height 22
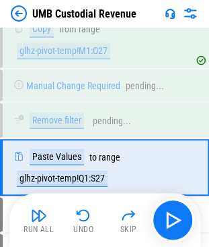
scroll to position [4679, 0]
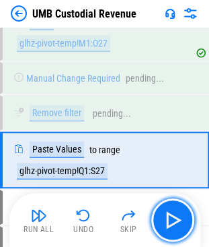
click at [175, 218] on img "button" at bounding box center [173, 220] width 22 height 22
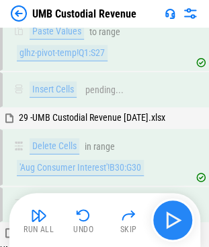
scroll to position [4920, 0]
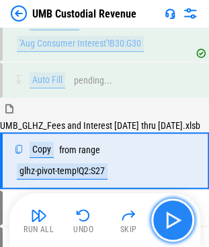
click at [175, 220] on img "button" at bounding box center [173, 220] width 22 height 22
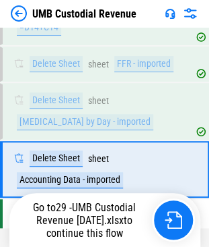
scroll to position [7520, 0]
